Goal: Information Seeking & Learning: Learn about a topic

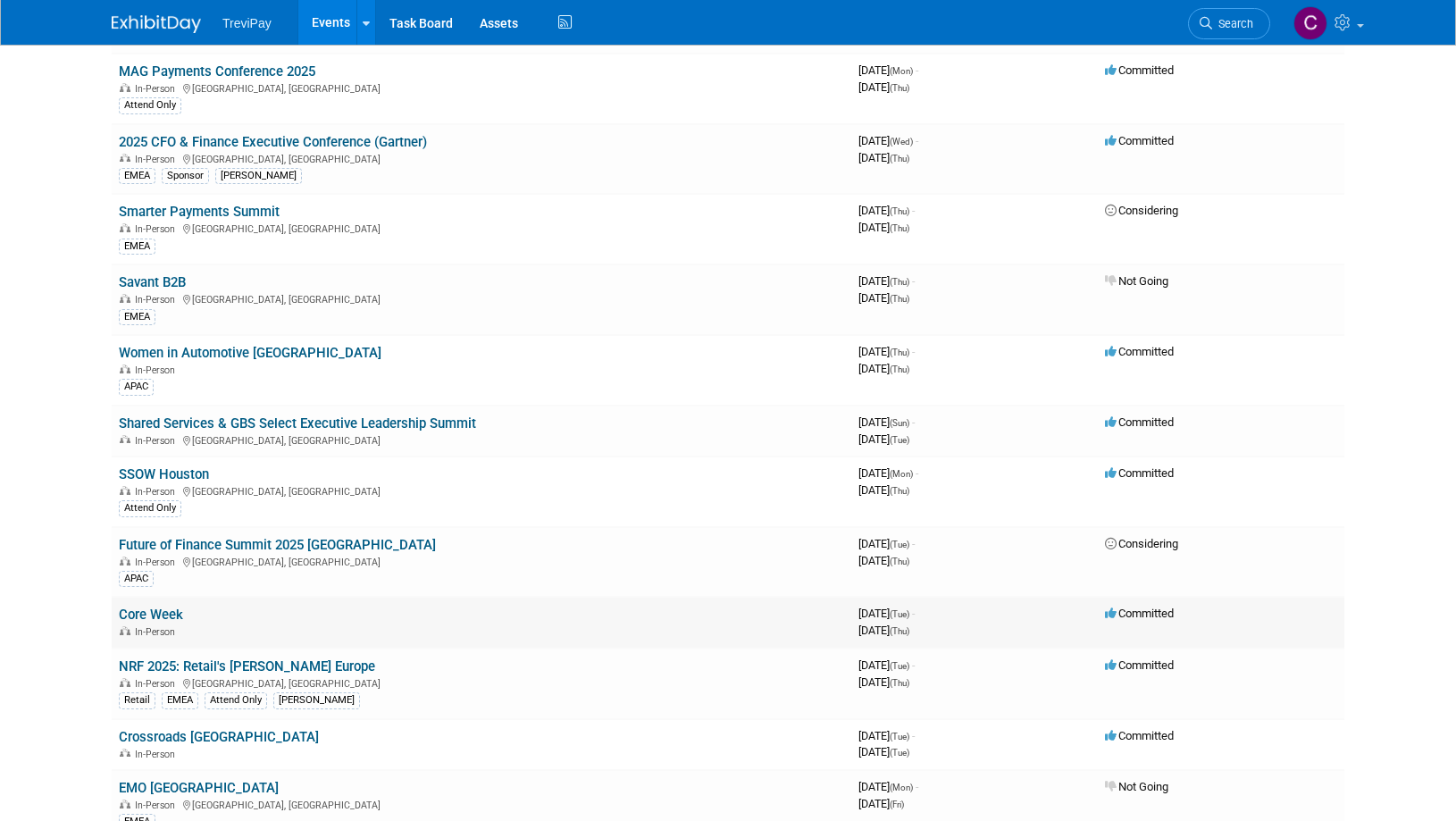
scroll to position [447, 0]
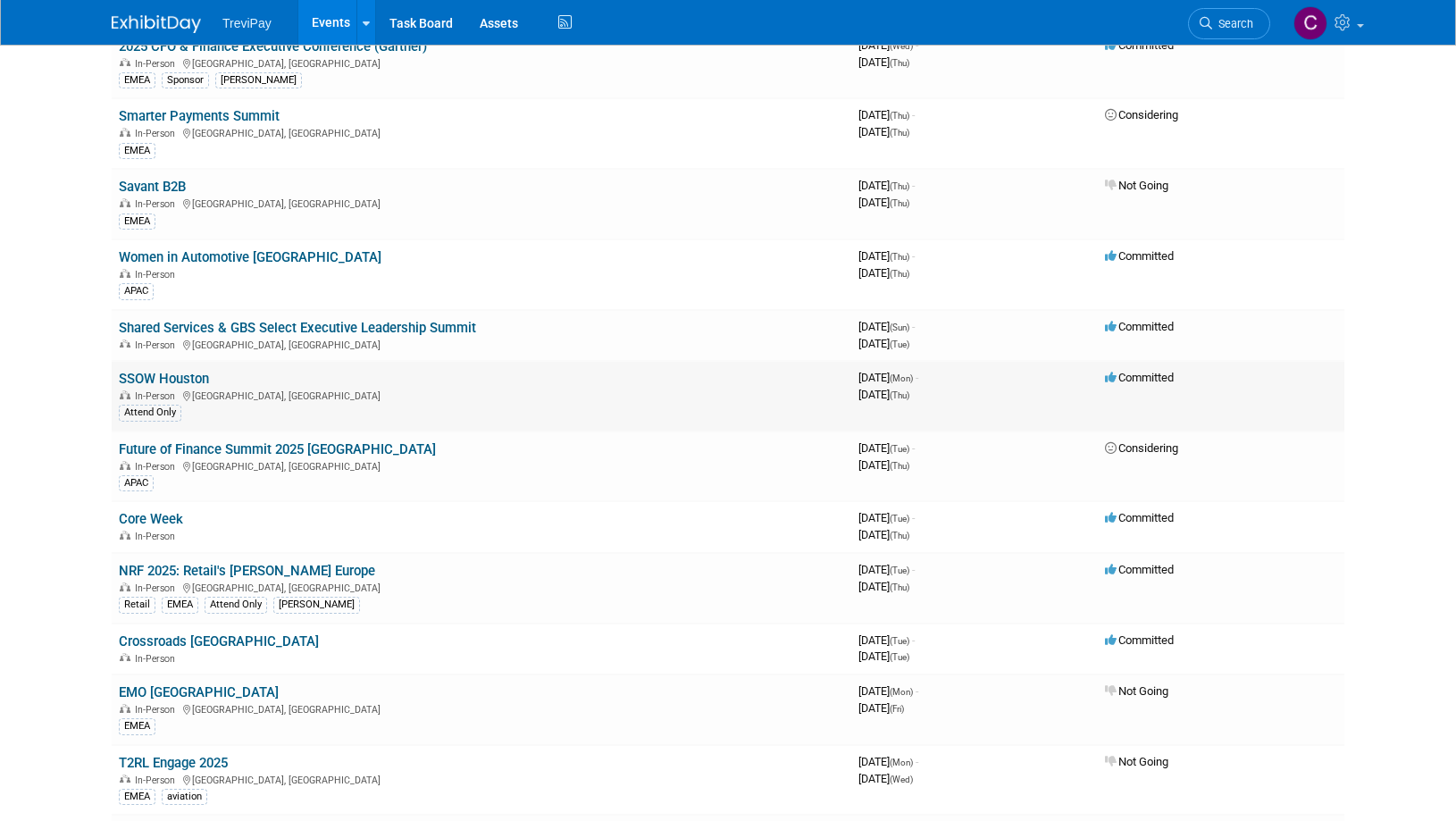
click at [175, 373] on link "SSOW Houston" at bounding box center [163, 378] width 90 height 16
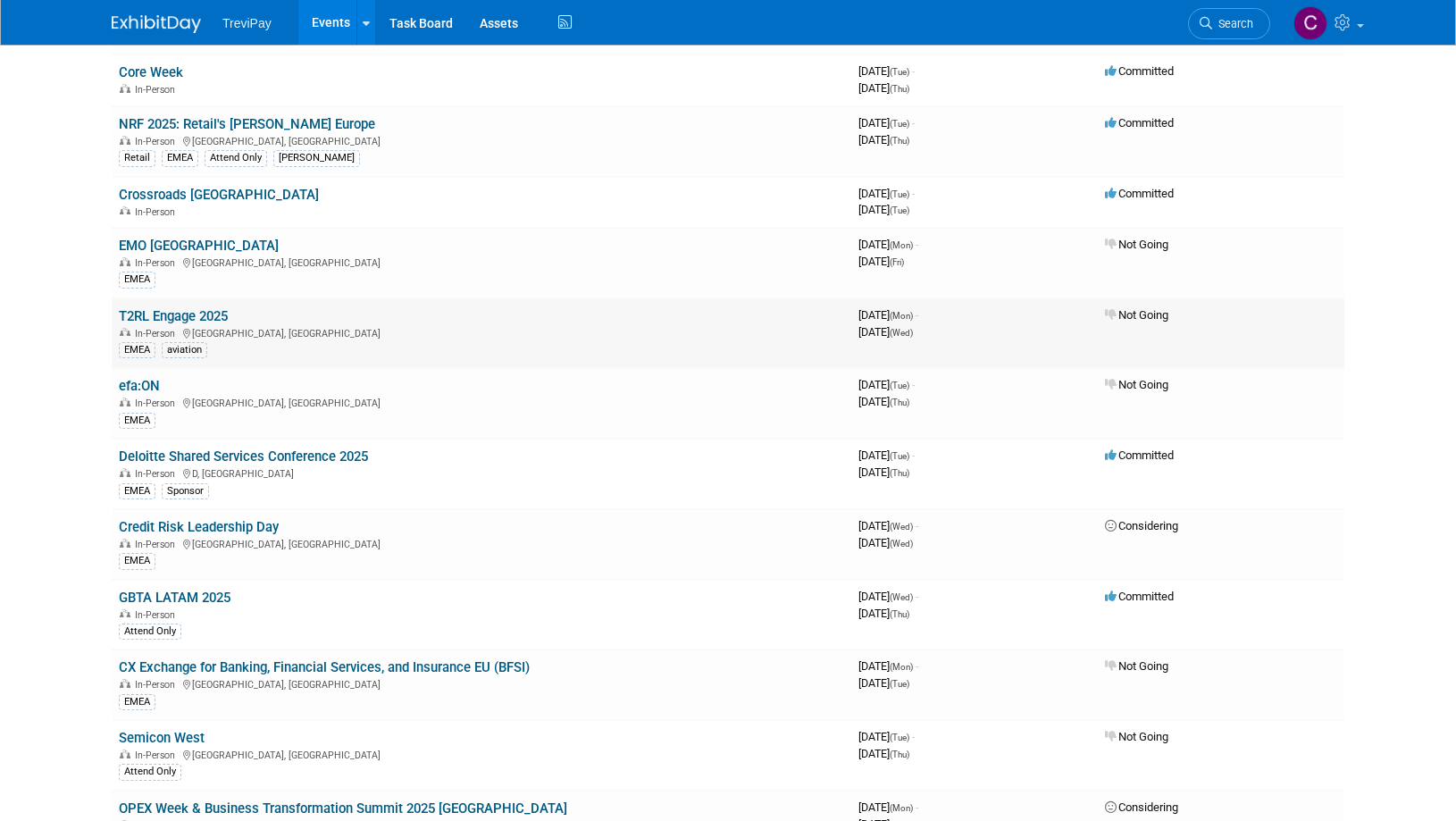
scroll to position [536, 0]
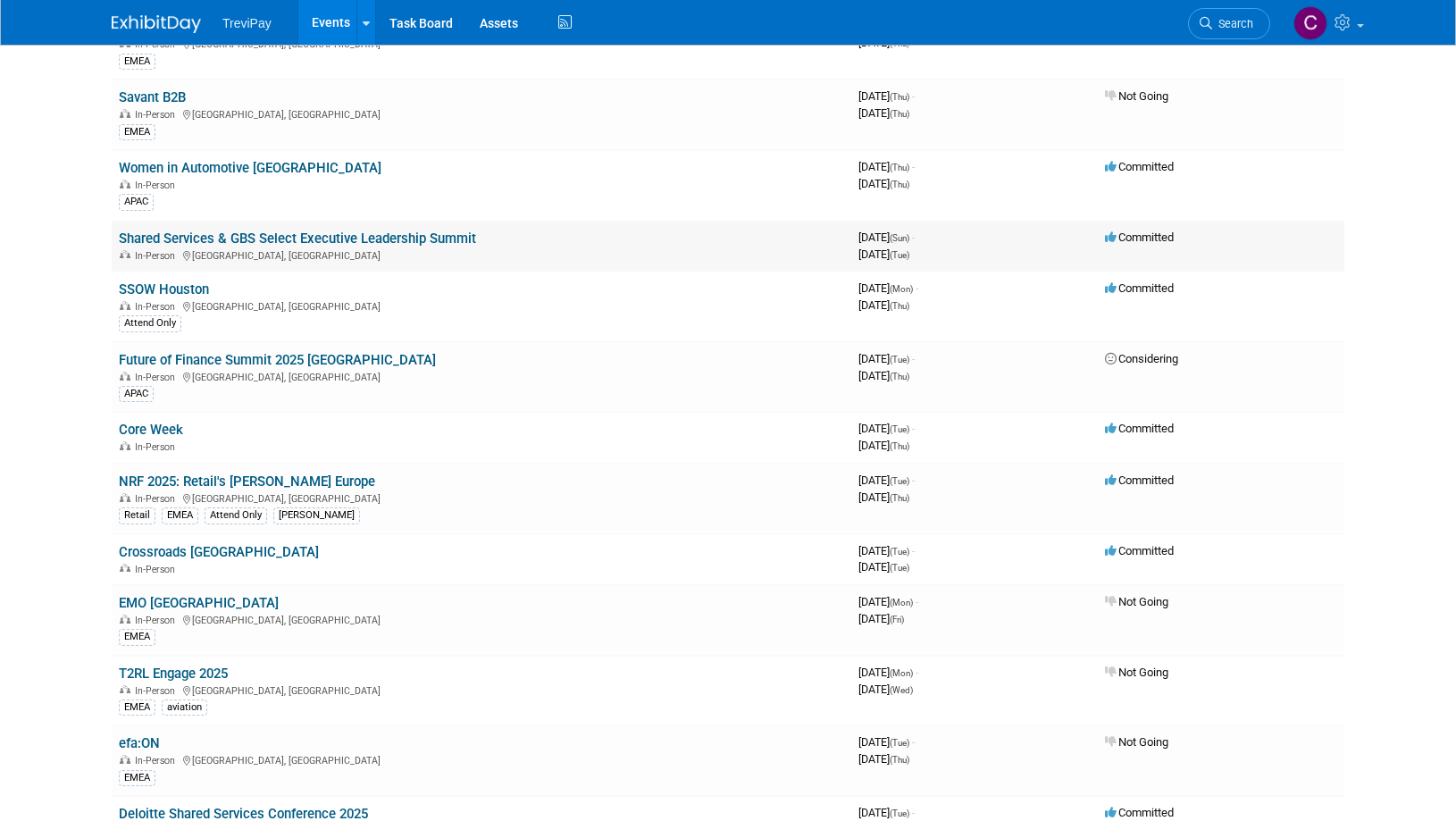
click at [232, 239] on link "Shared Services & GBS Select Executive Leadership Summit" at bounding box center [298, 238] width 357 height 16
click at [177, 285] on link "SSOW Houston" at bounding box center [163, 289] width 90 height 16
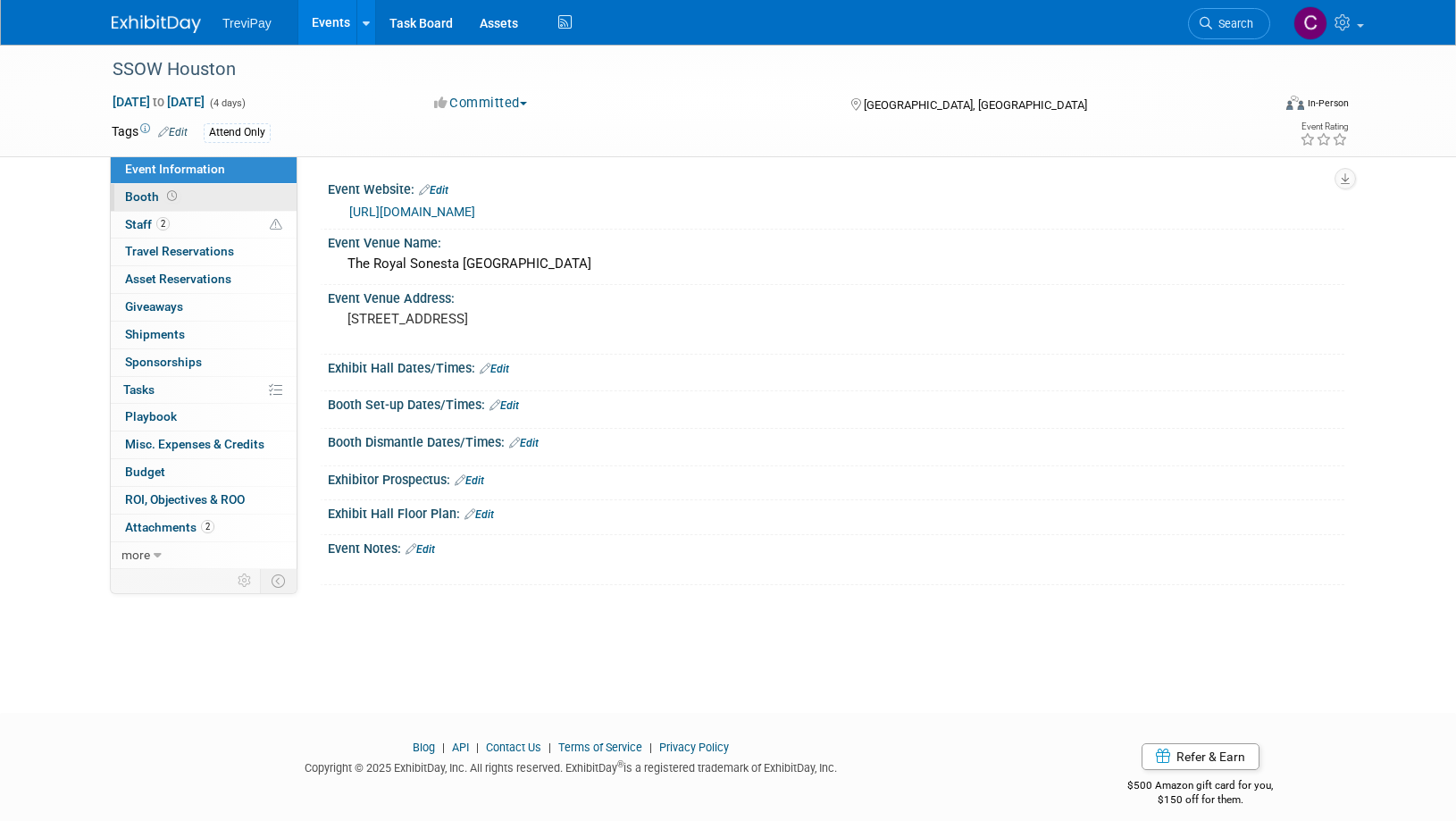
click at [194, 194] on link "Booth" at bounding box center [203, 197] width 186 height 26
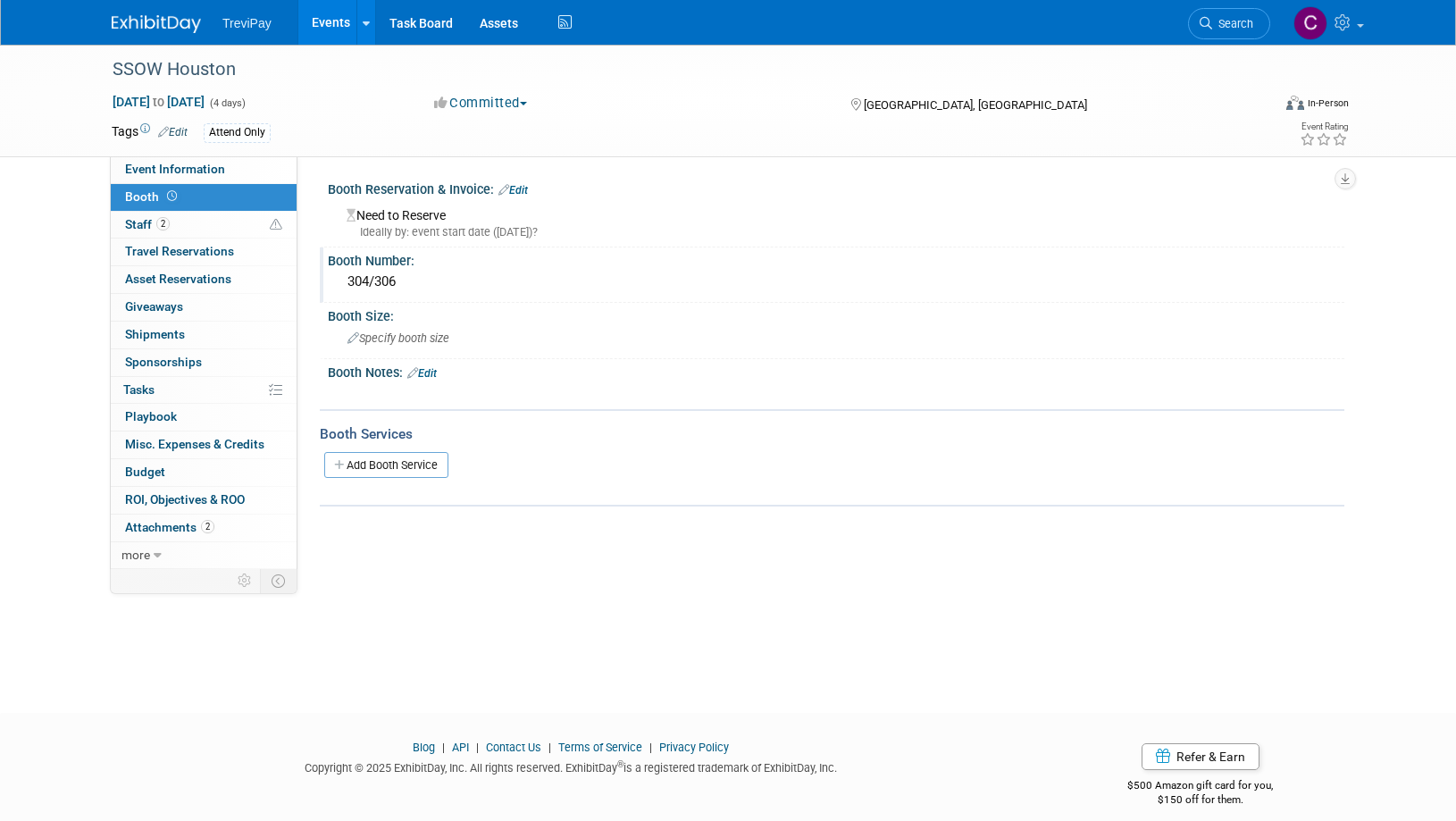
drag, startPoint x: 476, startPoint y: 291, endPoint x: 330, endPoint y: 285, distance: 146.1
click at [330, 285] on div "304/306" at bounding box center [836, 282] width 1017 height 29
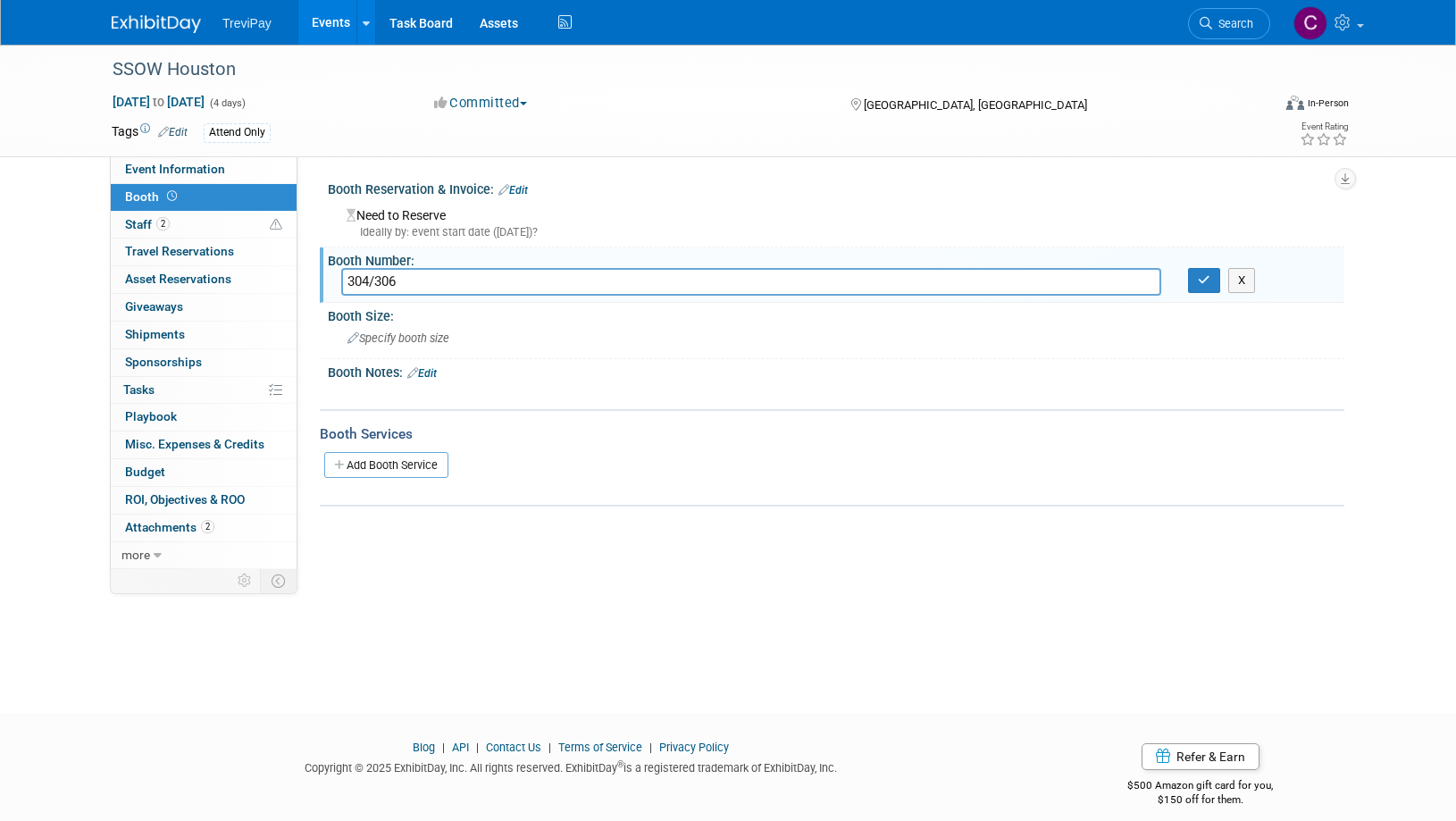
drag, startPoint x: 817, startPoint y: 740, endPoint x: 790, endPoint y: 710, distance: 40.4
click at [819, 740] on div "Blog | API | Contact Us | Terms of Service | Privacy Policy Copyright © 2025 Ex…" at bounding box center [571, 763] width 945 height 47
click at [421, 633] on div "SSOW Houston Sep 15, 2025 to Sep 18, 2025 (4 days) Sep 15, 2025 to Sep 18, 2025…" at bounding box center [728, 362] width 1456 height 636
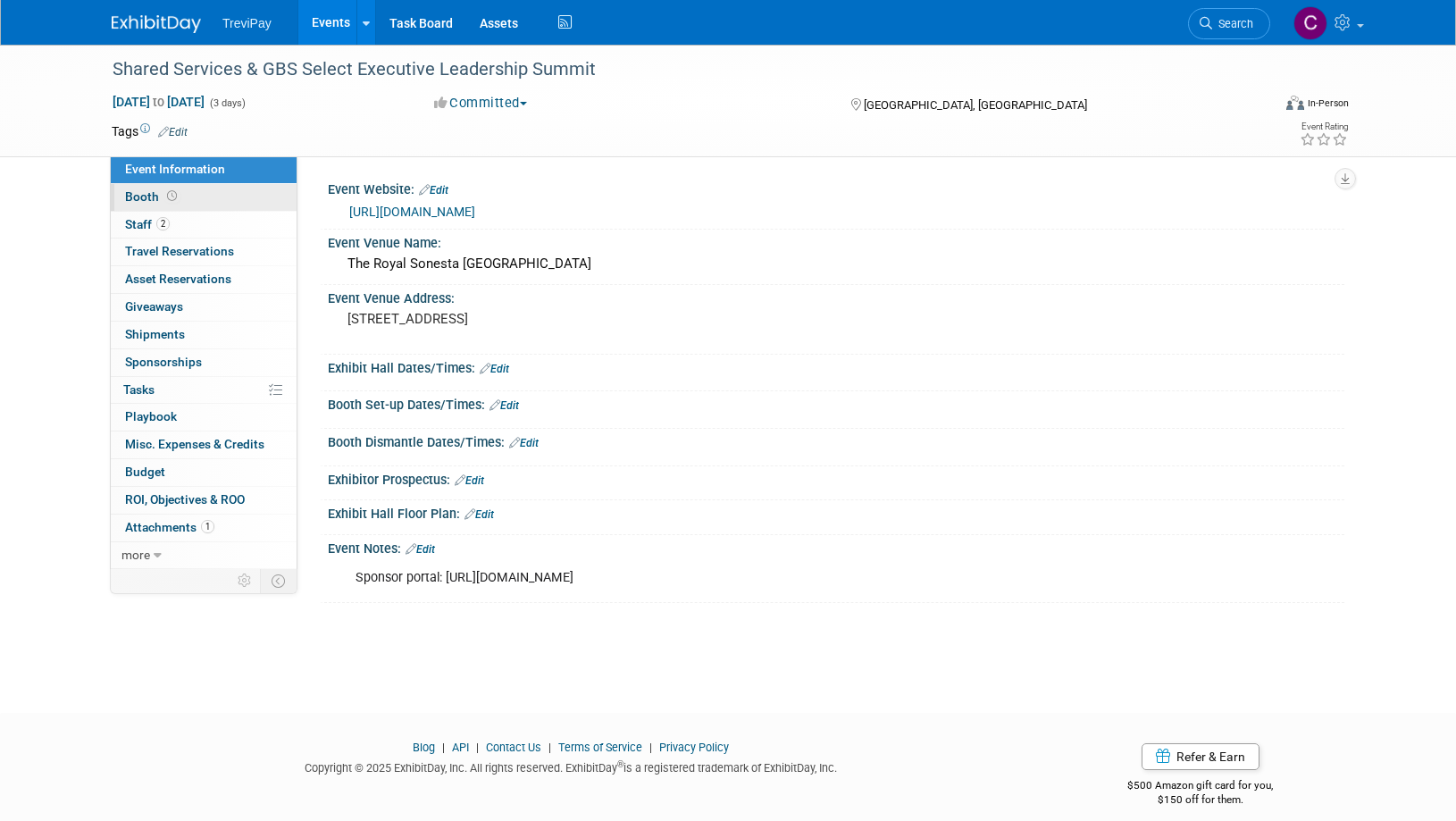
click at [209, 192] on link "Booth" at bounding box center [203, 197] width 186 height 26
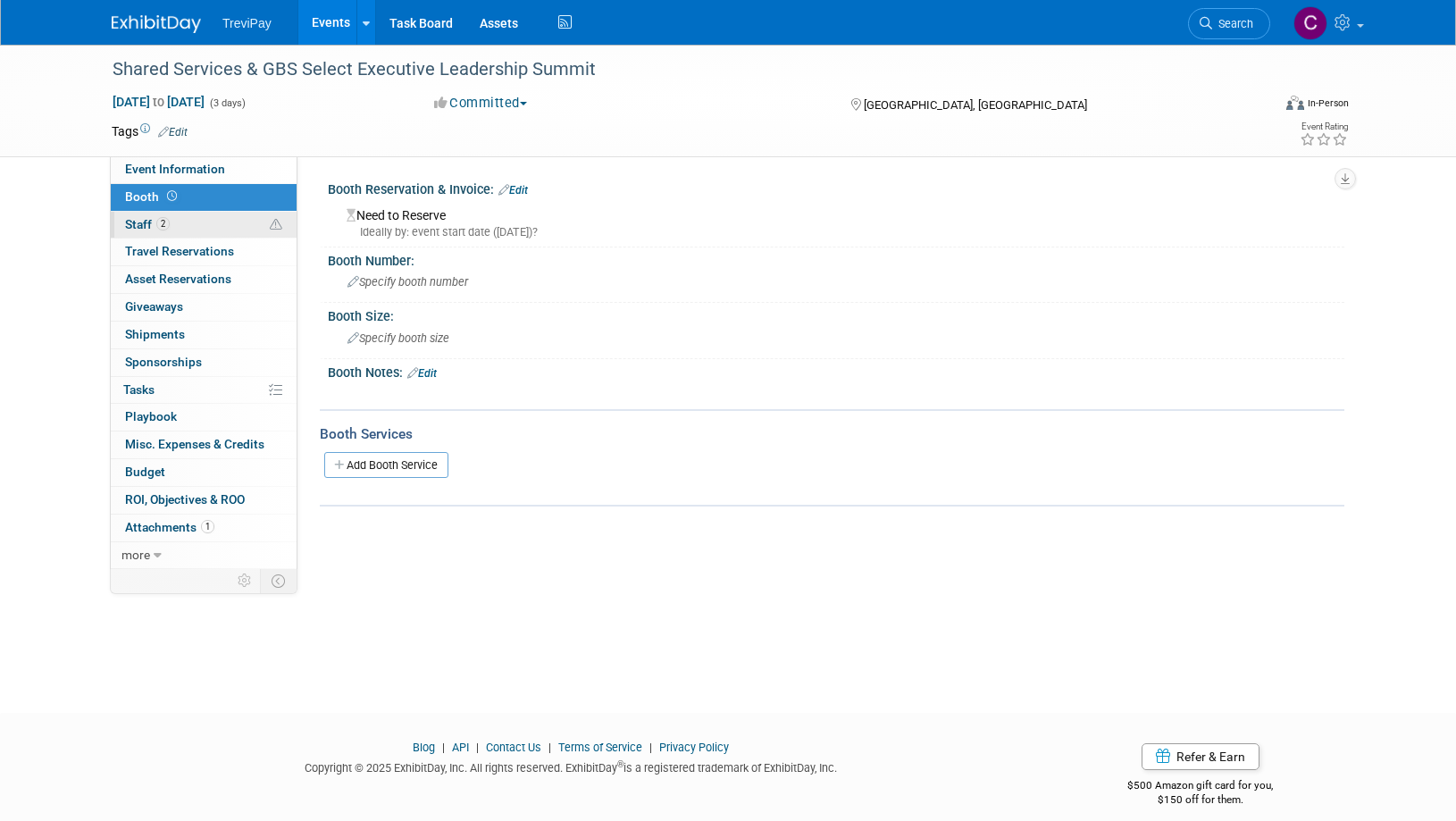
click at [188, 226] on link "2 Staff 2" at bounding box center [203, 225] width 186 height 26
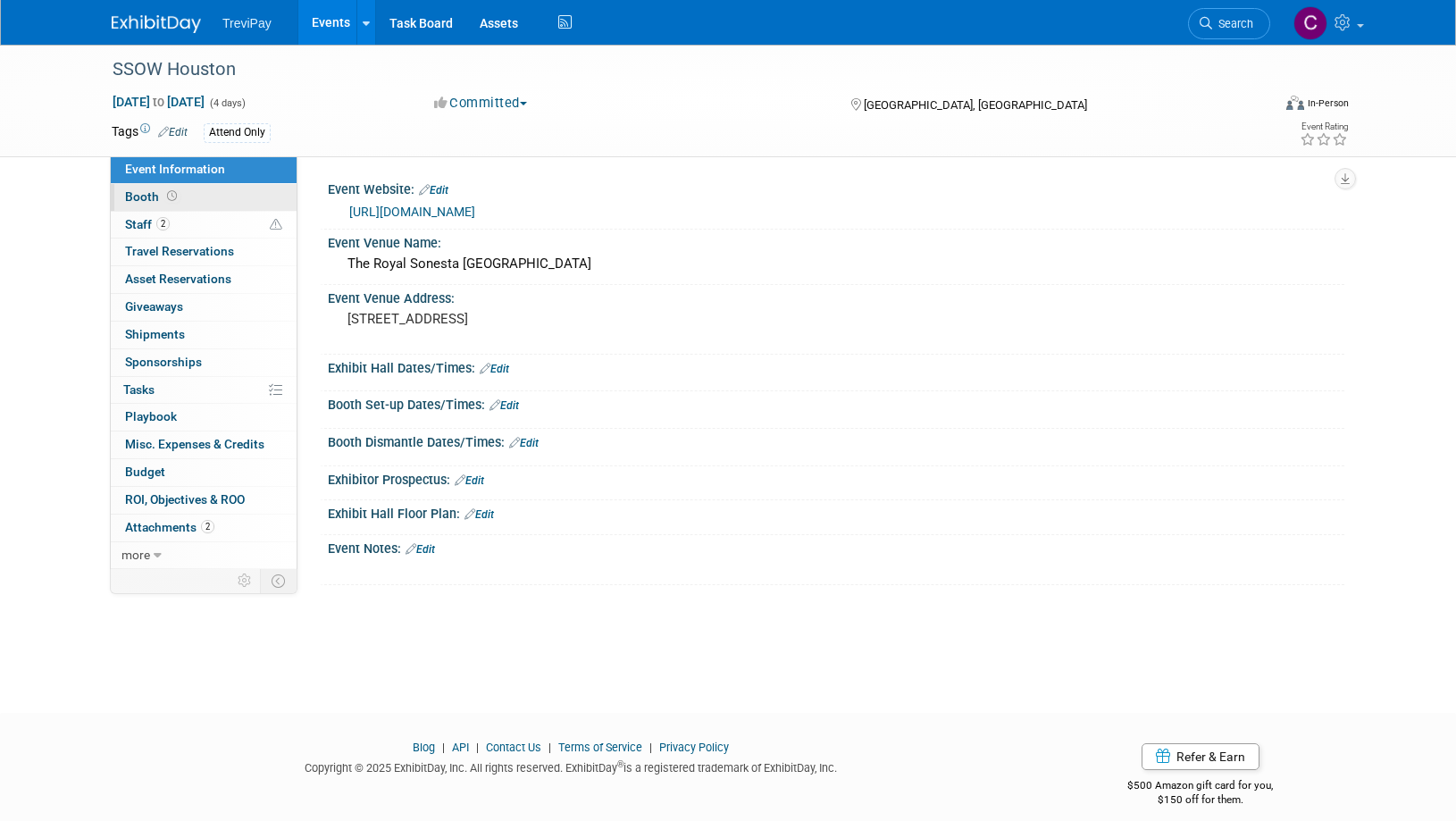
click at [237, 198] on link "Booth" at bounding box center [203, 197] width 186 height 26
